Goal: Information Seeking & Learning: Learn about a topic

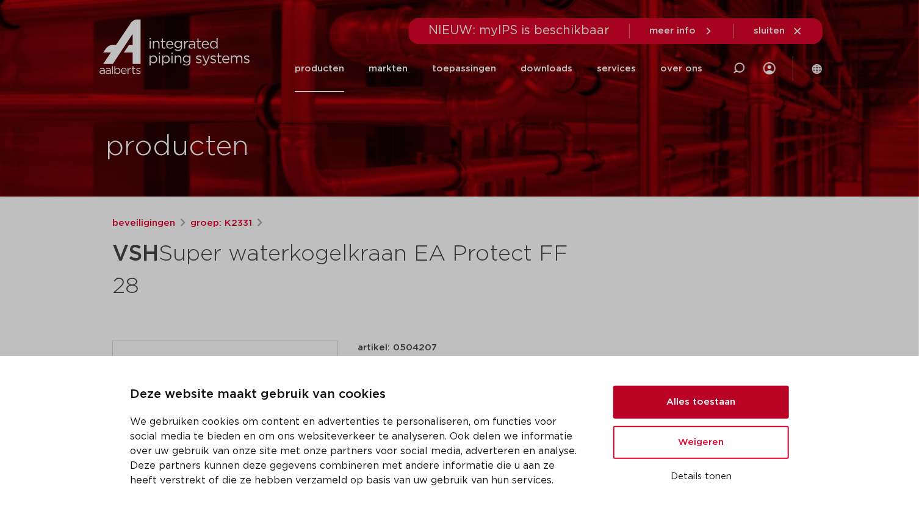
click at [695, 401] on button "Alles toestaan" at bounding box center [701, 402] width 176 height 33
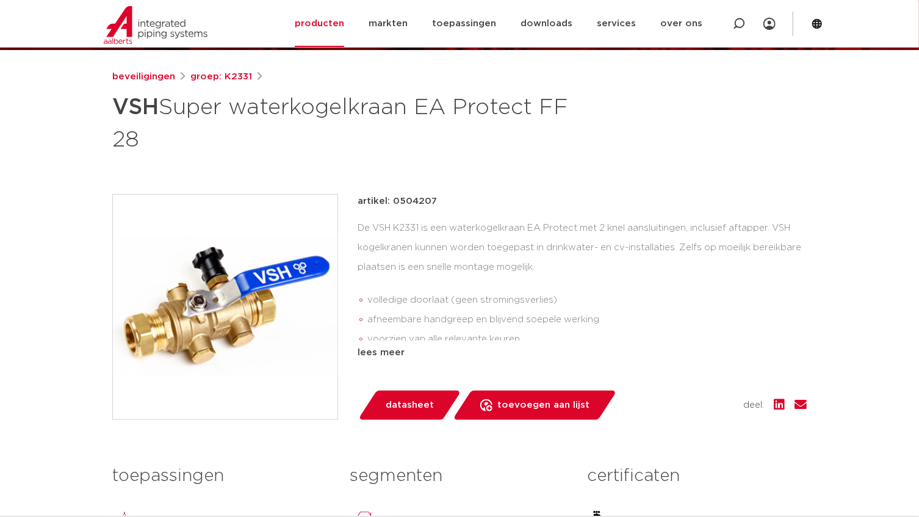
scroll to position [166, 0]
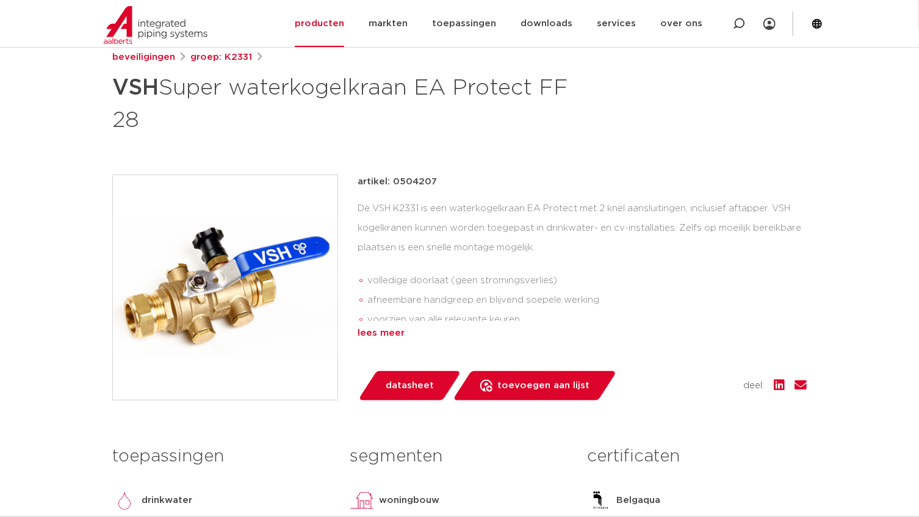
click at [384, 330] on div "lees meer" at bounding box center [581, 333] width 449 height 15
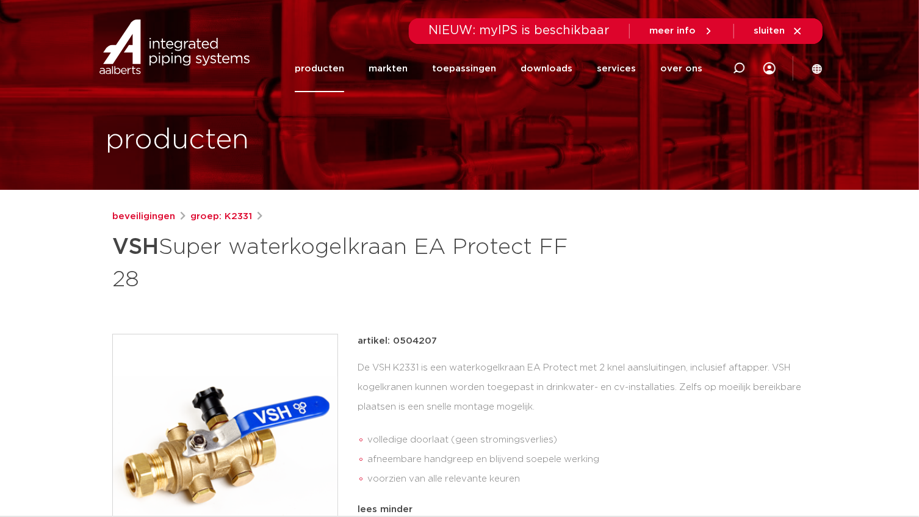
scroll to position [0, 0]
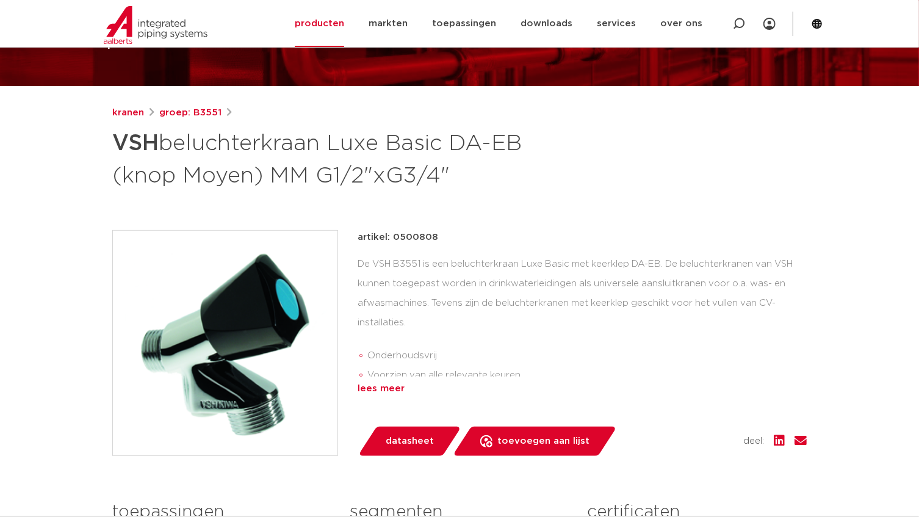
click at [384, 386] on div "lees meer" at bounding box center [581, 388] width 449 height 15
